Goal: Task Accomplishment & Management: Manage account settings

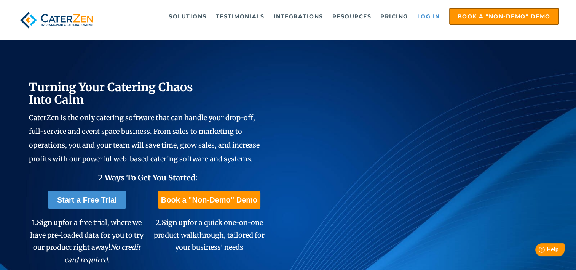
click at [431, 12] on link "Log in" at bounding box center [428, 16] width 30 height 15
click at [426, 14] on link "Log in" at bounding box center [428, 16] width 30 height 15
